Goal: Task Accomplishment & Management: Manage account settings

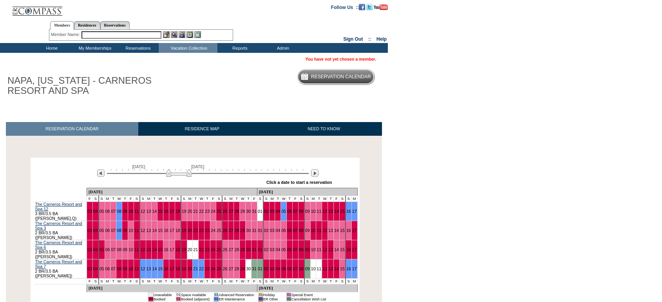
scroll to position [29, 0]
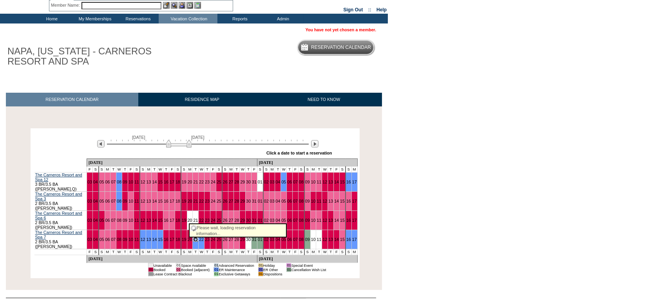
click at [193, 237] on link "21" at bounding box center [195, 239] width 5 height 5
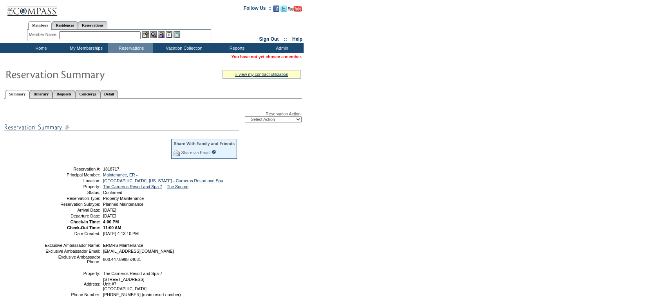
click at [75, 93] on link "Requests" at bounding box center [63, 94] width 23 height 8
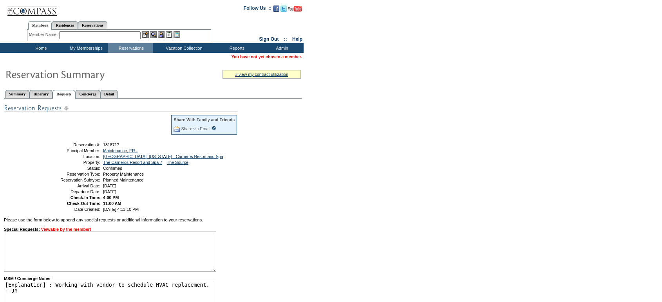
click at [16, 90] on link "Summary" at bounding box center [17, 94] width 24 height 8
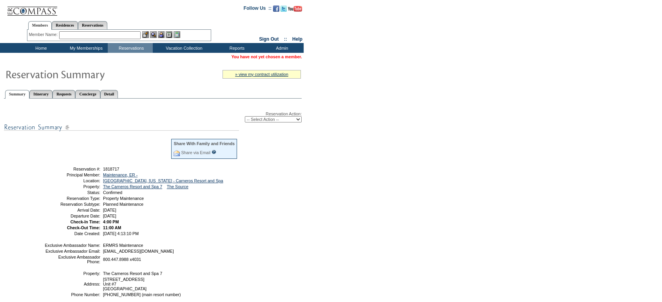
click at [271, 118] on select "-- Select Action -- Modify Reservation Dates Modify Reservation Cost Modify Occ…" at bounding box center [273, 119] width 57 height 6
select select "CancelRes"
click at [245, 117] on select "-- Select Action -- Modify Reservation Dates Modify Reservation Cost Modify Occ…" at bounding box center [273, 119] width 57 height 6
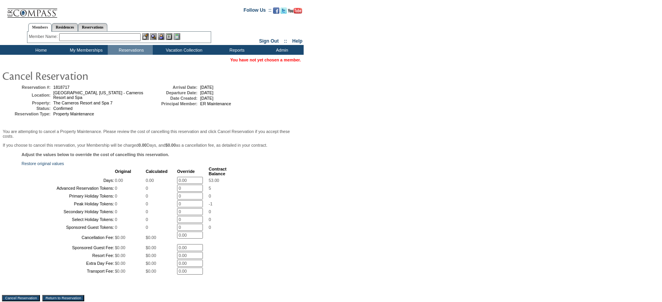
scroll to position [129, 0]
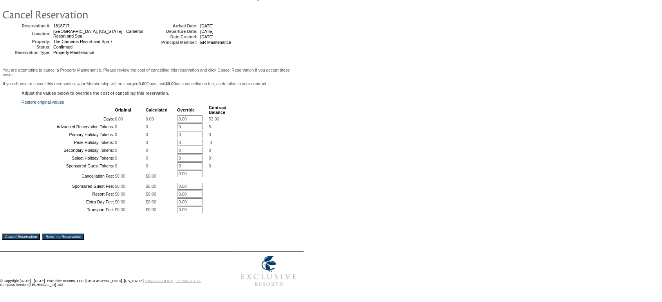
click at [27, 234] on input "Cancel Reservation" at bounding box center [21, 237] width 38 height 6
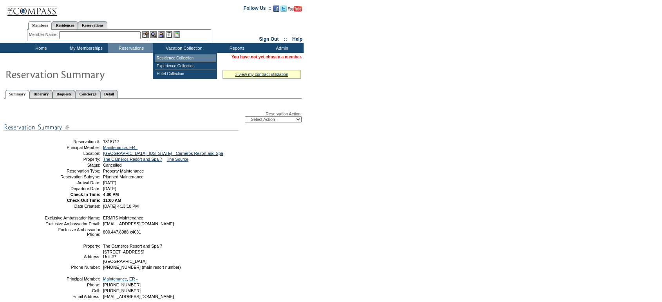
click at [185, 58] on td "Residence Collection" at bounding box center [185, 58] width 61 height 8
